Goal: Transaction & Acquisition: Subscribe to service/newsletter

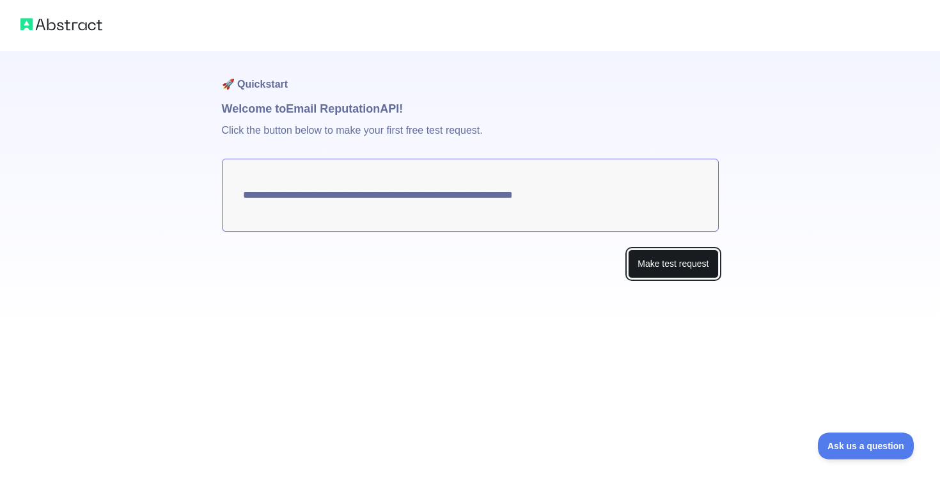
click at [647, 265] on button "Make test request" at bounding box center [673, 263] width 90 height 29
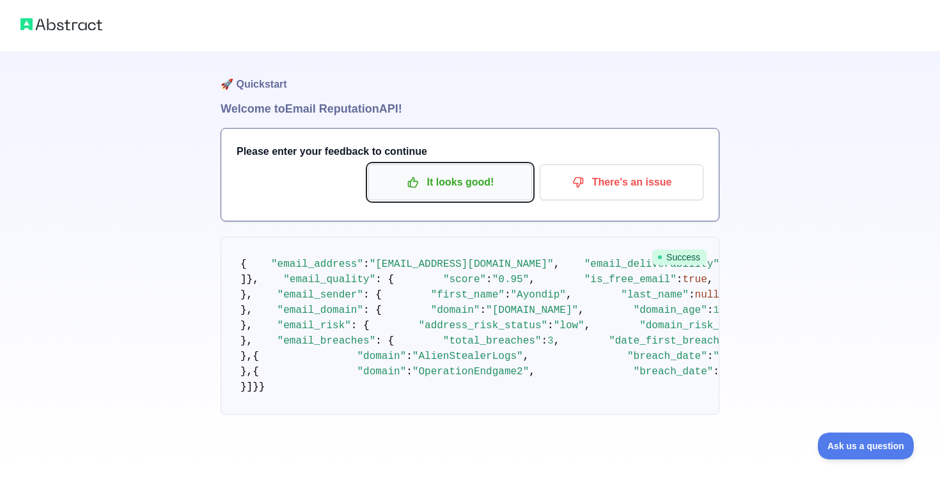
click at [516, 183] on p "It looks good!" at bounding box center [450, 182] width 145 height 22
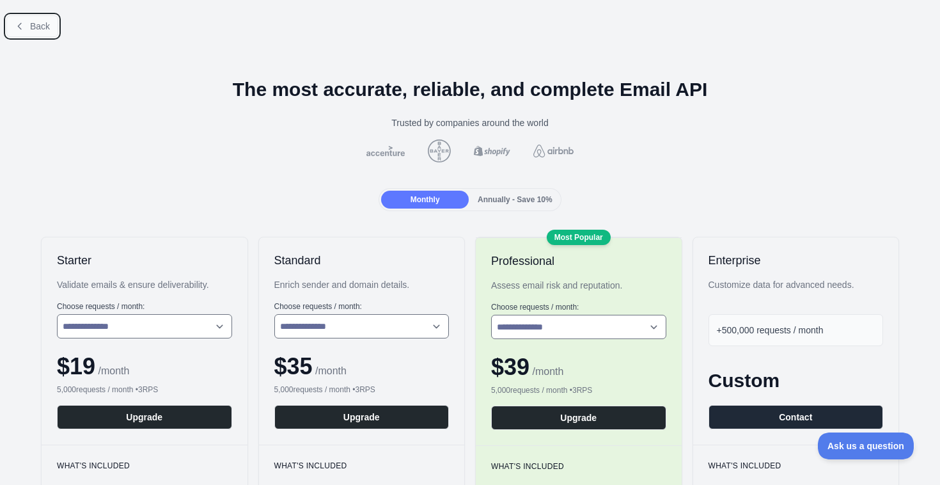
click at [45, 29] on span "Back" at bounding box center [40, 26] width 20 height 10
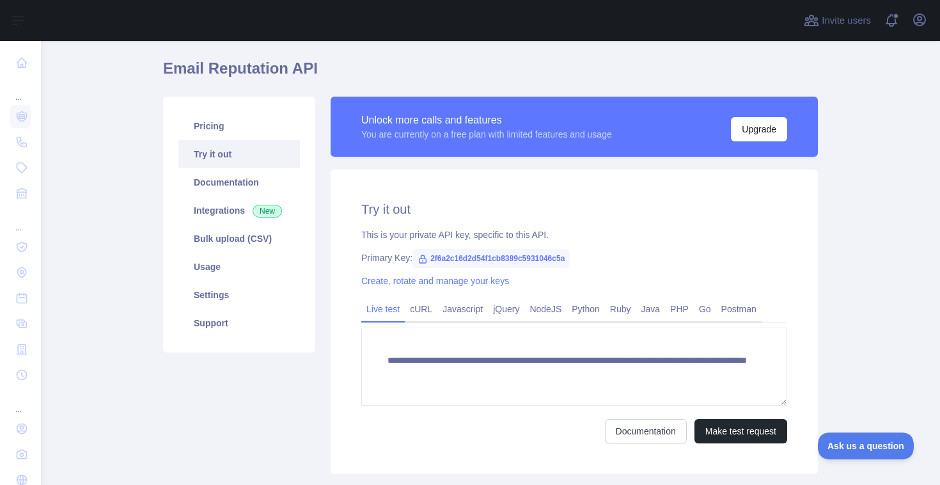
scroll to position [40, 0]
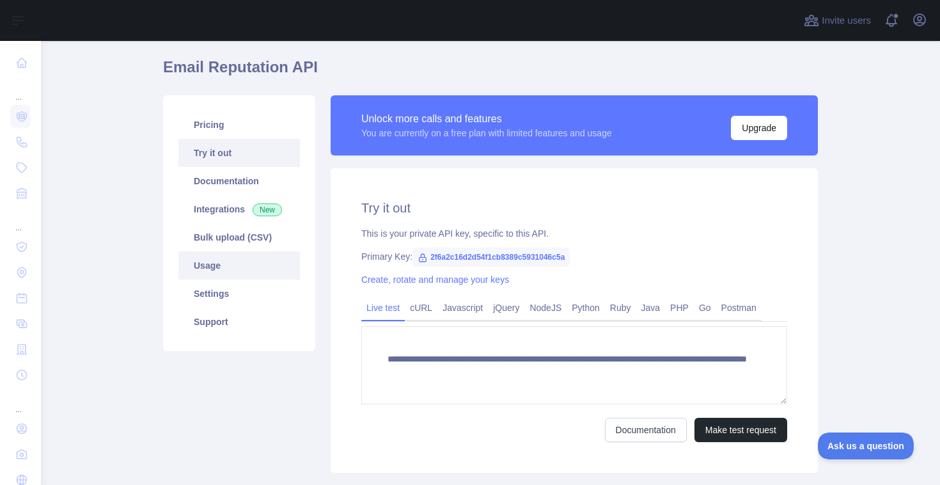
click at [236, 265] on link "Usage" at bounding box center [239, 265] width 122 height 28
